Goal: Task Accomplishment & Management: Use online tool/utility

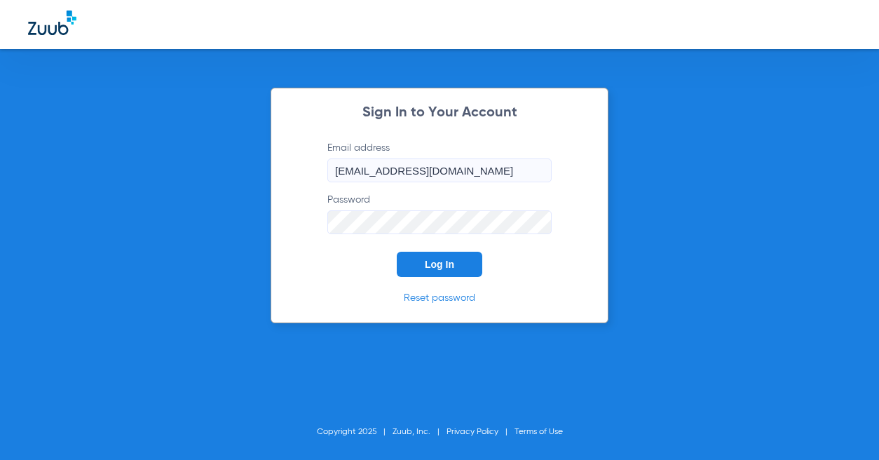
click at [443, 256] on button "Log In" at bounding box center [440, 264] width 86 height 25
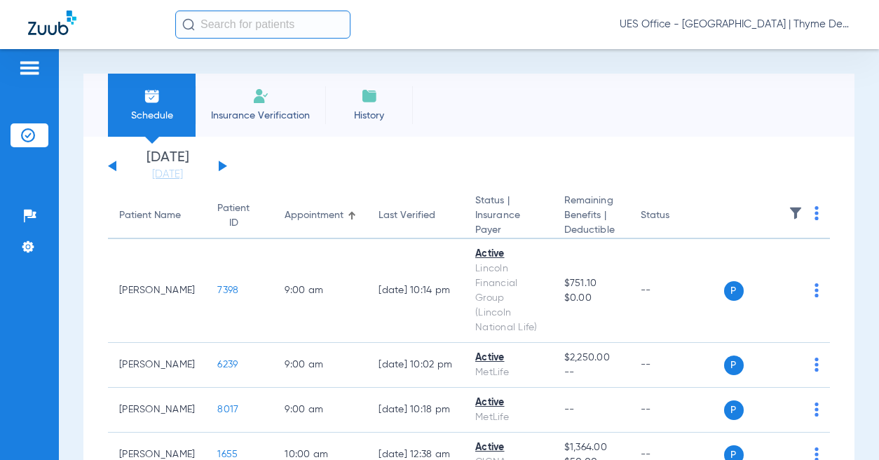
click at [268, 107] on li "Insurance Verification" at bounding box center [261, 105] width 130 height 63
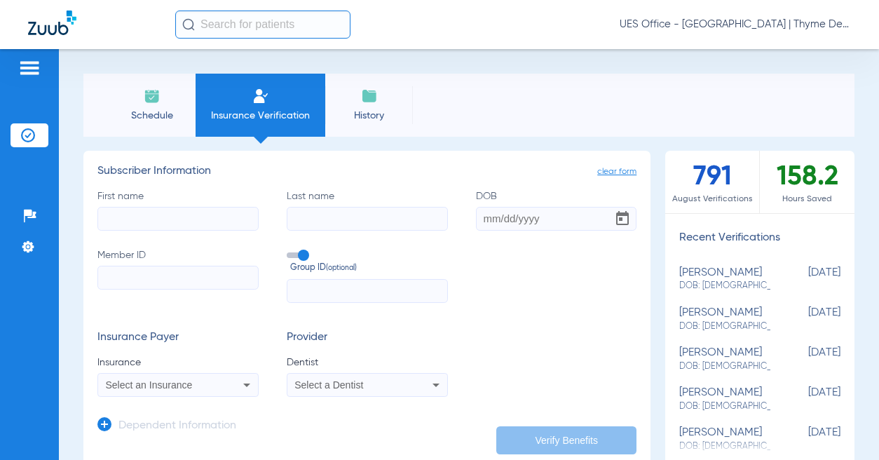
click at [180, 214] on input "First name" at bounding box center [177, 219] width 161 height 24
type input "[PERSON_NAME]"
type input "[DATE]"
drag, startPoint x: 515, startPoint y: 217, endPoint x: 538, endPoint y: 217, distance: 22.4
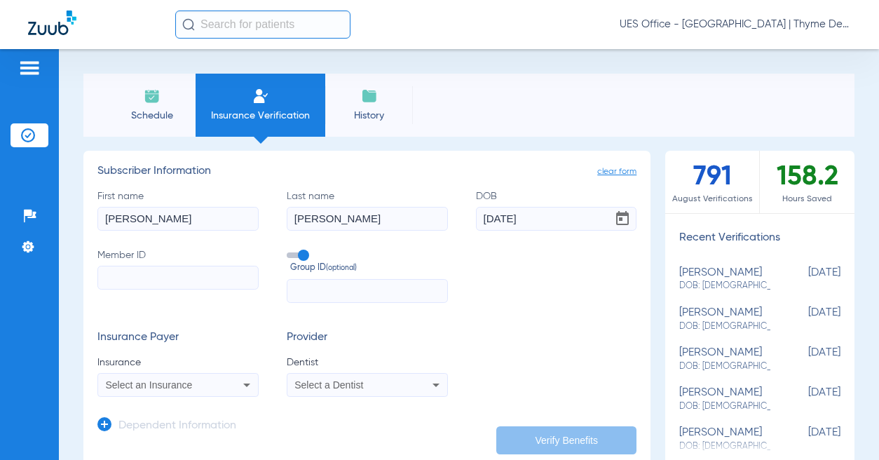
click at [538, 217] on input "[DATE]" at bounding box center [556, 219] width 161 height 24
type input "[DATE]"
click at [210, 278] on input "Member ID" at bounding box center [177, 278] width 161 height 24
paste input "G44872183"
type input "G44872183"
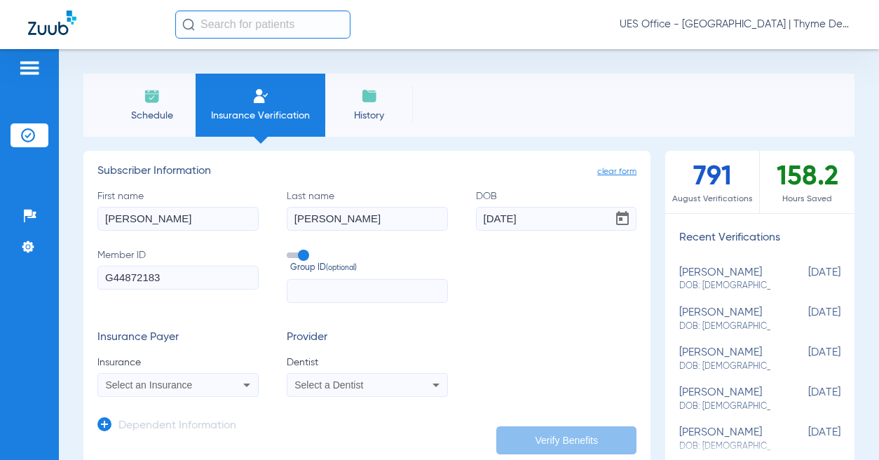
click at [192, 384] on div "Select an Insurance" at bounding box center [164, 385] width 116 height 10
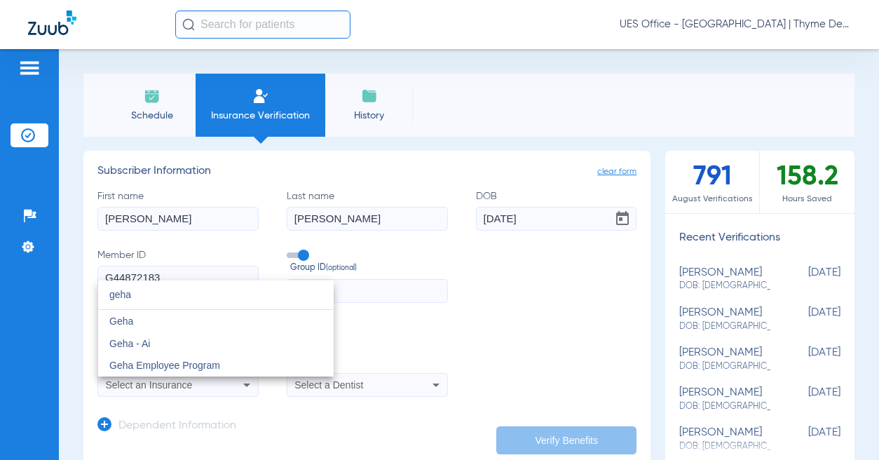
type input "geha"
click at [144, 324] on mat-option "Geha" at bounding box center [216, 321] width 236 height 22
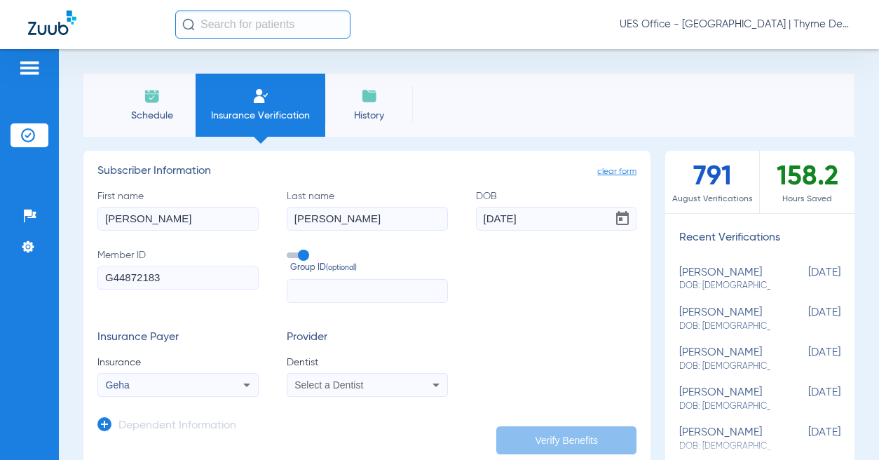
click at [327, 380] on span "Select a Dentist" at bounding box center [329, 384] width 69 height 11
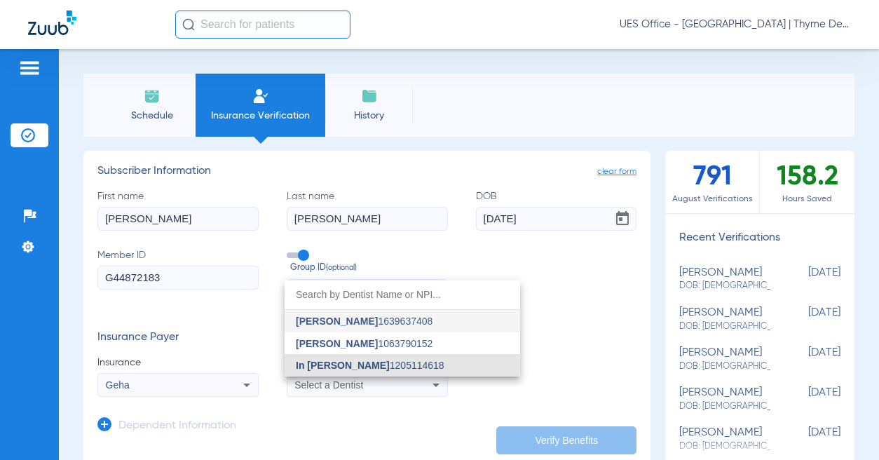
click at [336, 365] on span "In [PERSON_NAME]" at bounding box center [343, 365] width 94 height 11
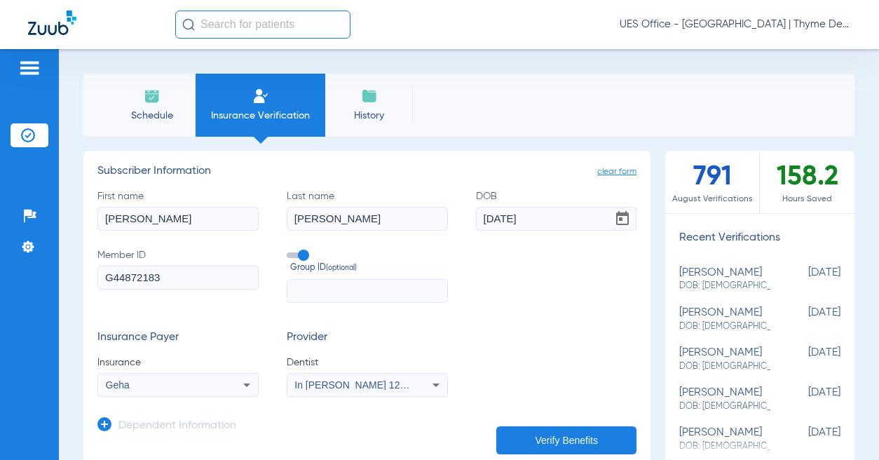
click at [532, 440] on button "Verify Benefits" at bounding box center [566, 440] width 140 height 28
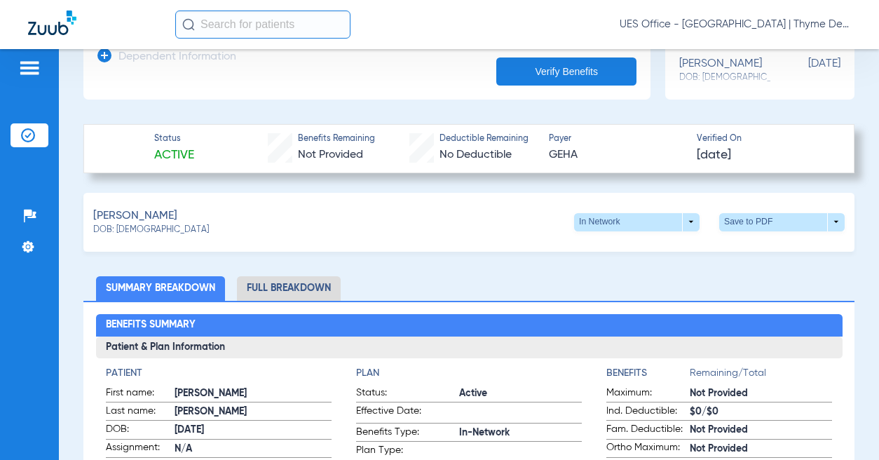
scroll to position [351, 0]
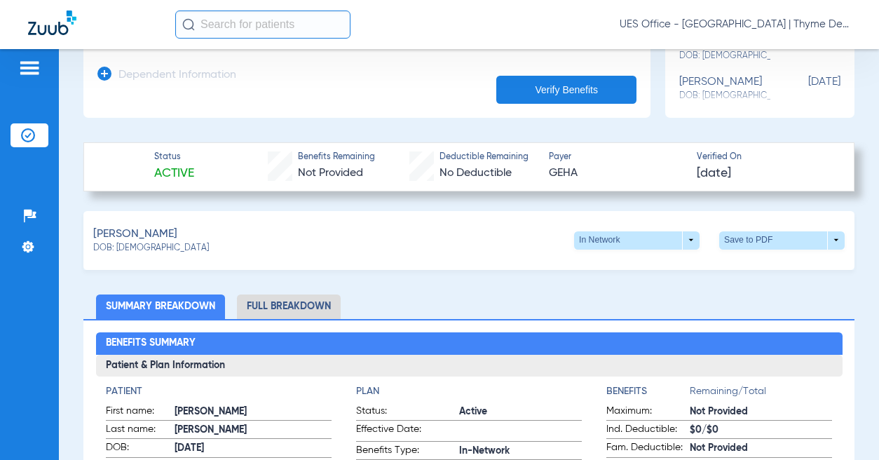
click at [278, 297] on li "Full Breakdown" at bounding box center [289, 307] width 104 height 25
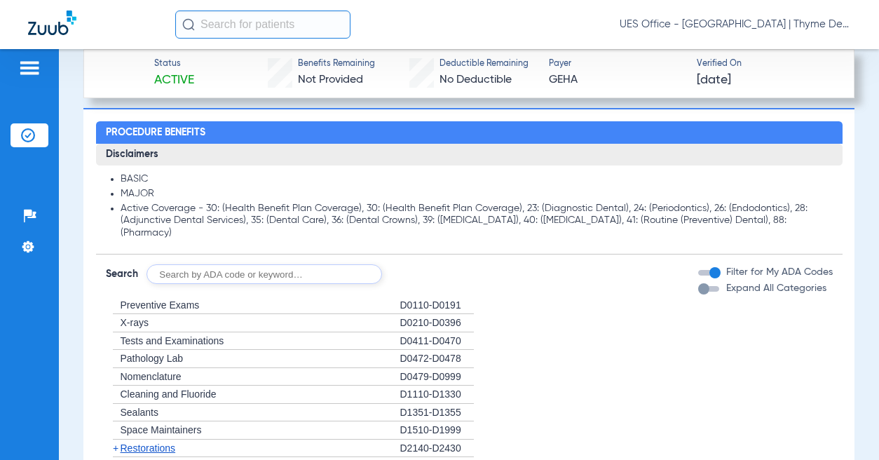
scroll to position [1597, 0]
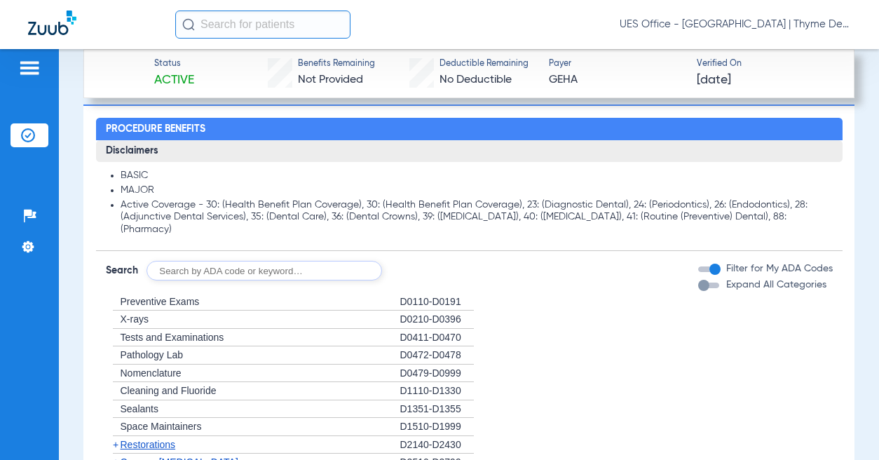
click at [162, 296] on span "Preventive Exams" at bounding box center [160, 301] width 79 height 11
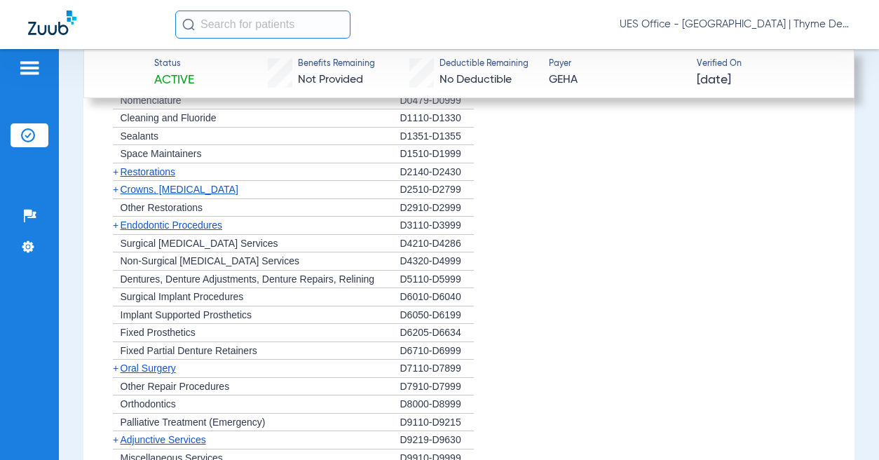
scroll to position [1807, 0]
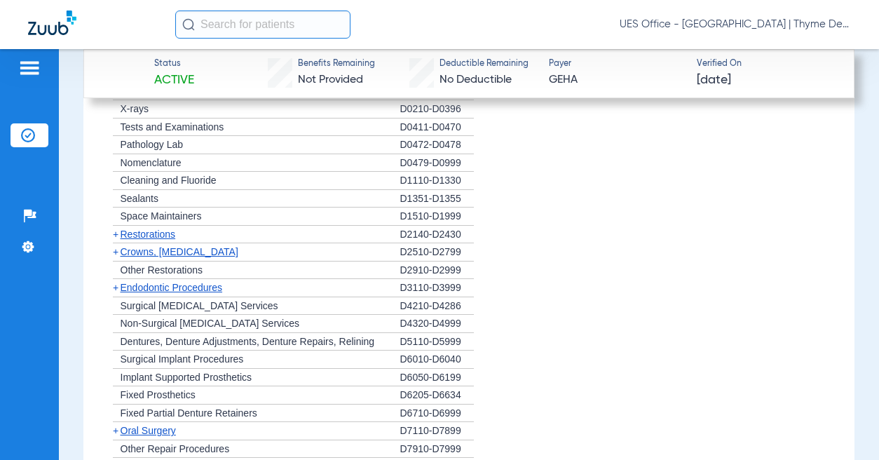
click at [154, 229] on span "Restorations" at bounding box center [148, 234] width 55 height 11
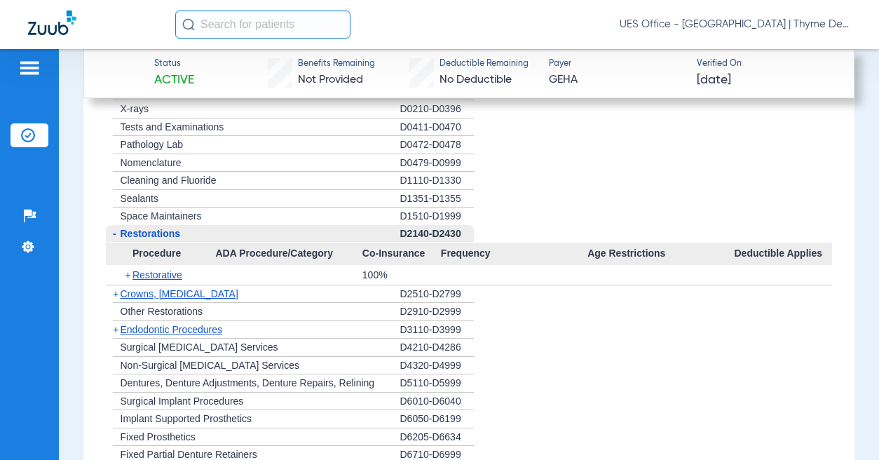
click at [160, 288] on span "Crowns, [MEDICAL_DATA]" at bounding box center [180, 293] width 118 height 11
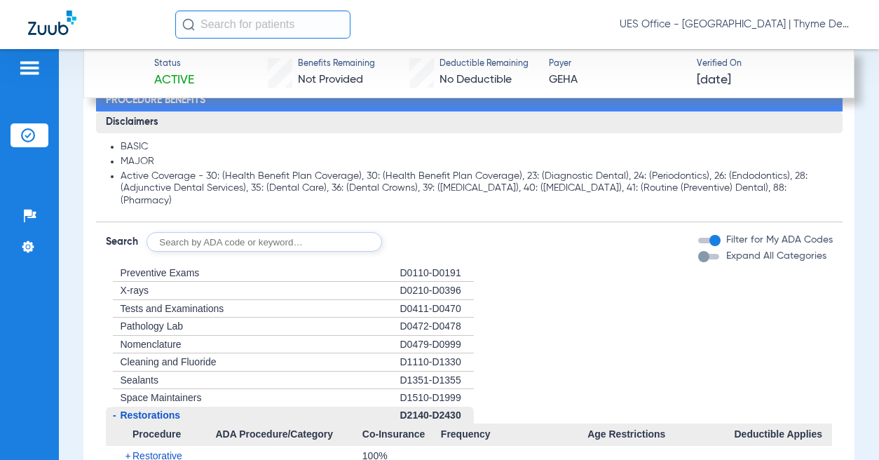
scroll to position [1597, 0]
